Goal: Task Accomplishment & Management: Complete application form

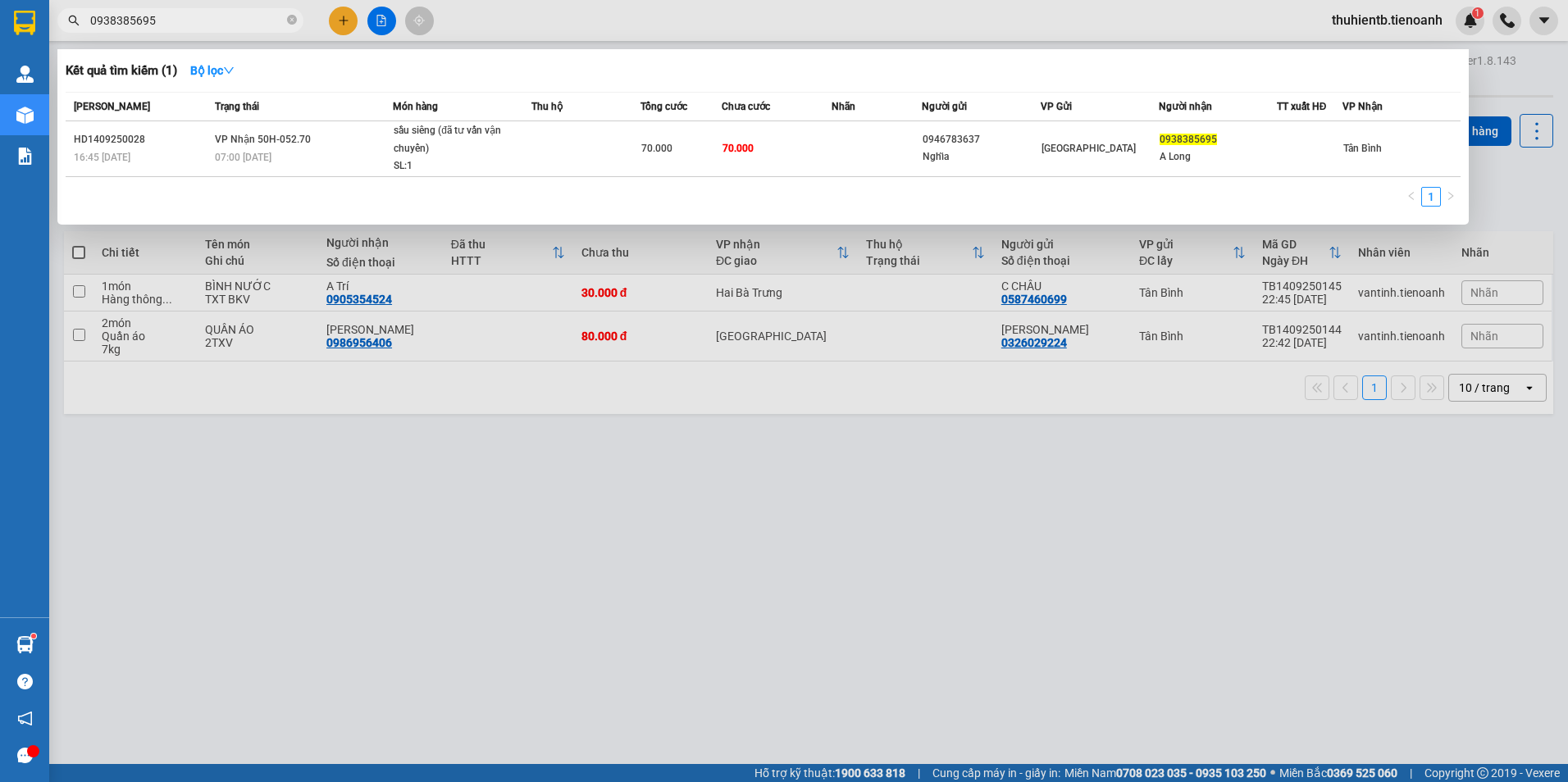
click at [263, 21] on input "0938385695" at bounding box center [187, 20] width 194 height 18
paste input "02219796"
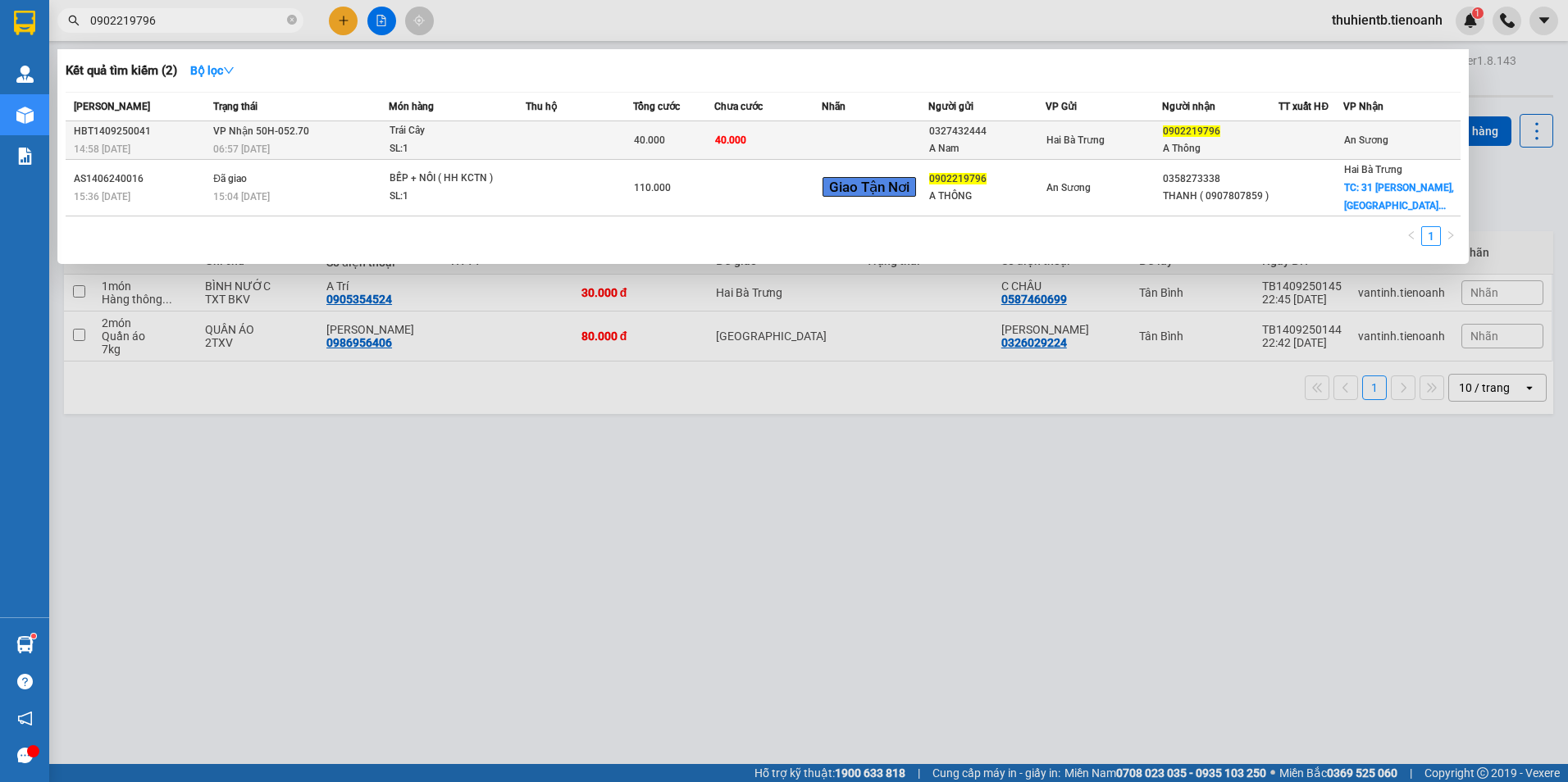
type input "0902219796"
click at [573, 136] on td at bounding box center [579, 141] width 107 height 39
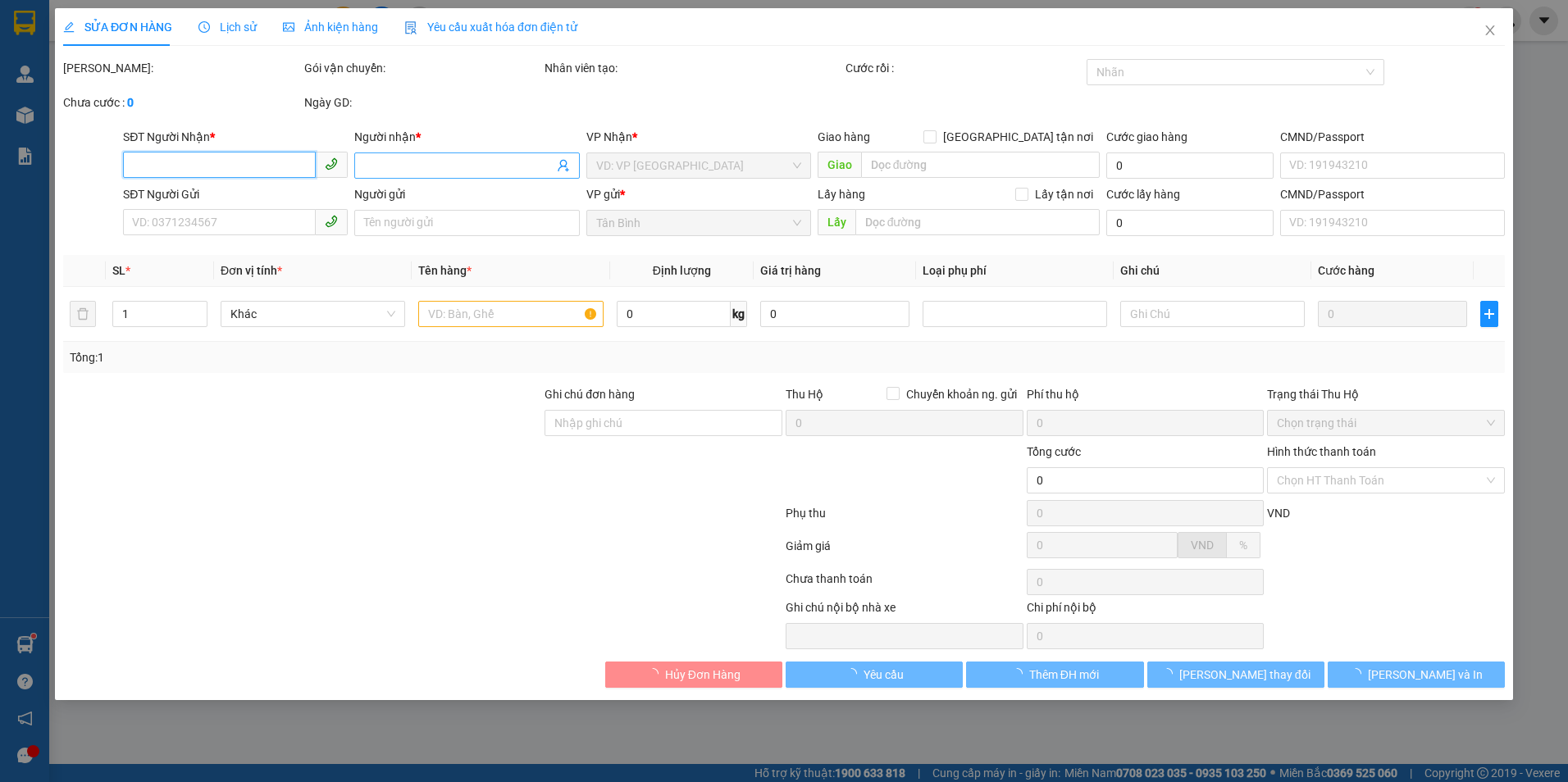
type input "0902219796"
type input "A Thông"
type input "0327432444"
type input "A Nam"
type input "40.000"
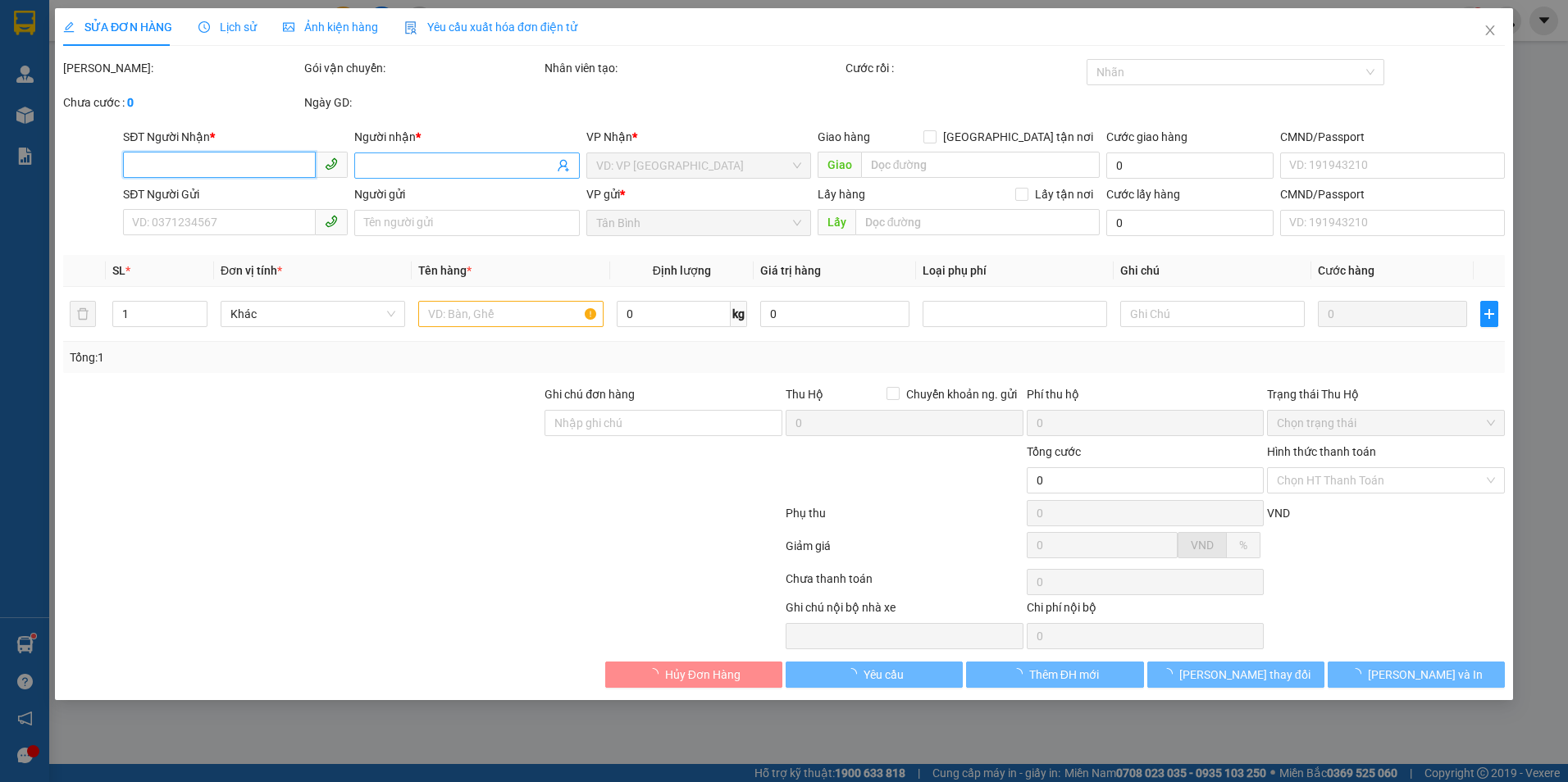
type input "40.000"
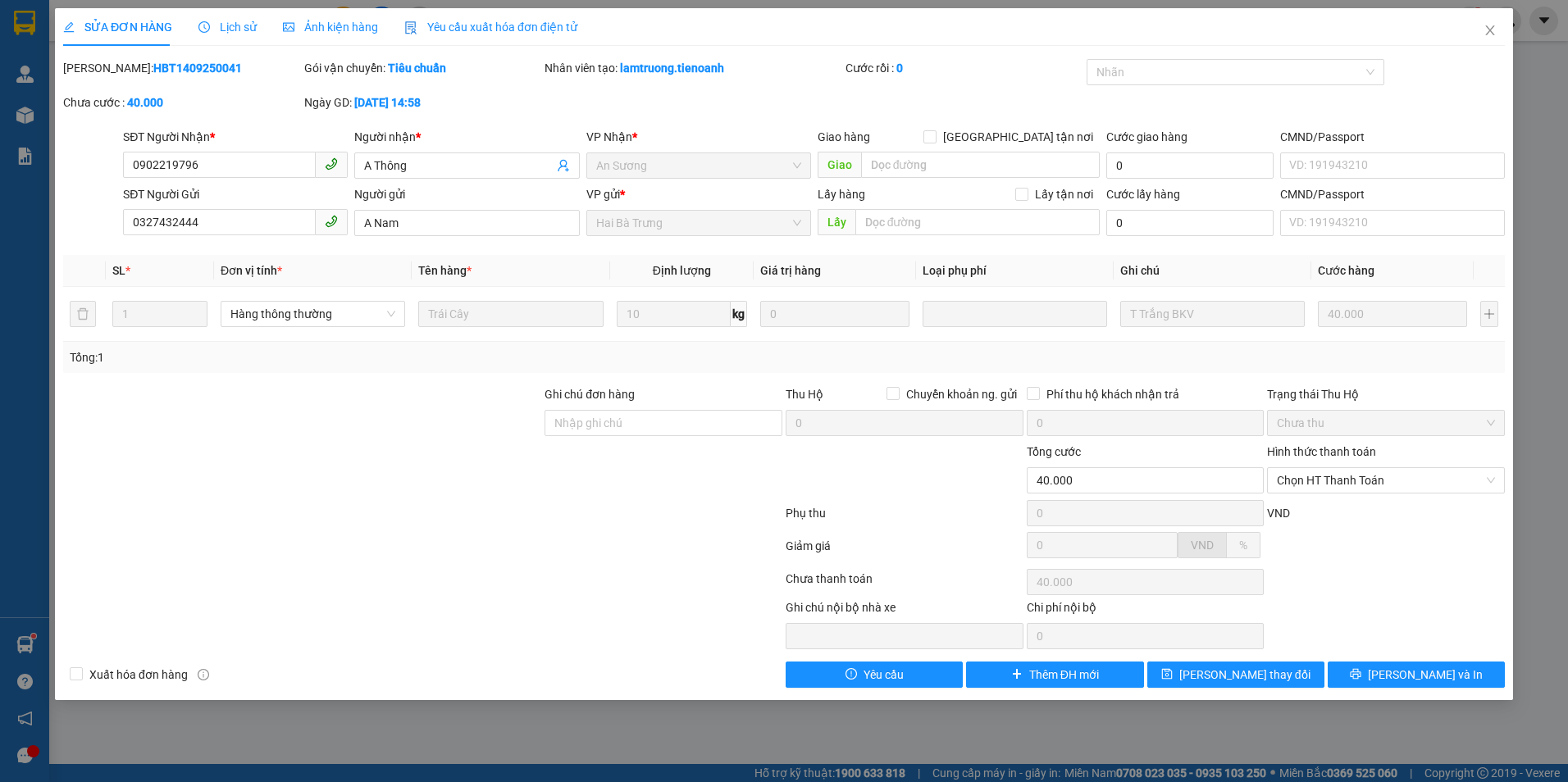
click at [223, 21] on span "Lịch sử" at bounding box center [227, 27] width 58 height 13
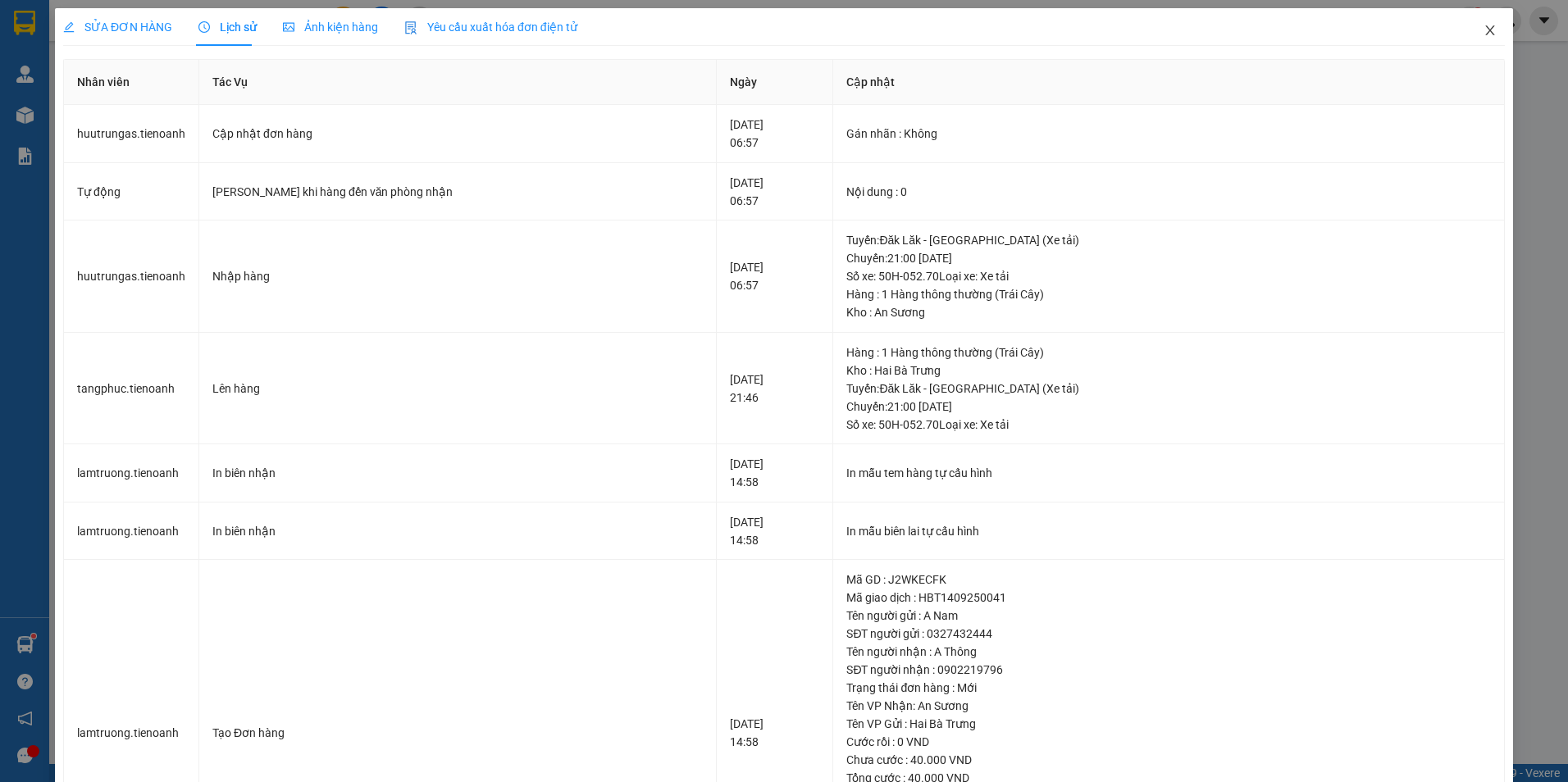
click at [1484, 36] on icon "close" at bounding box center [1490, 30] width 13 height 13
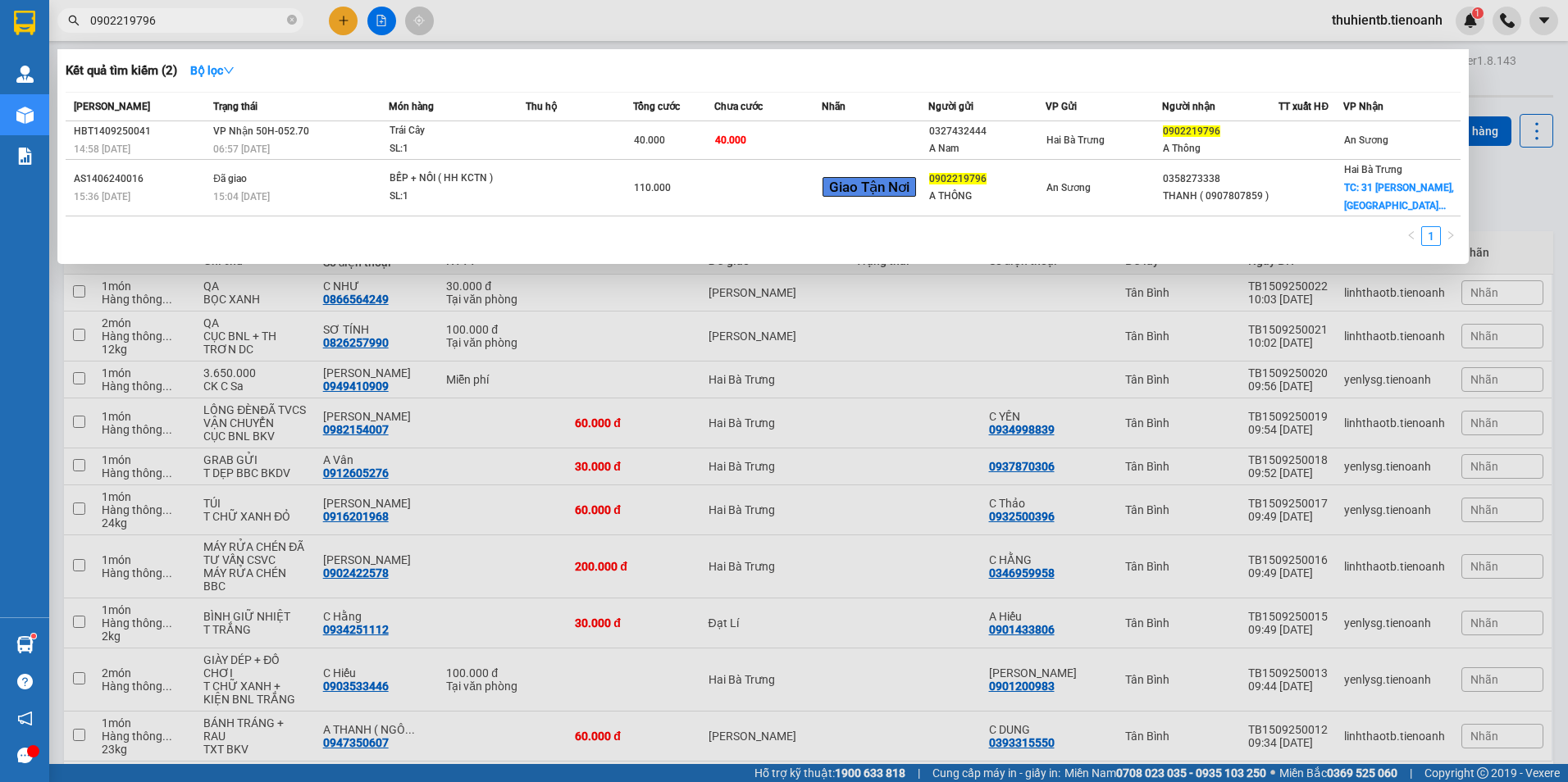
click at [181, 23] on input "0902219796" at bounding box center [187, 20] width 194 height 18
